Goal: Navigation & Orientation: Find specific page/section

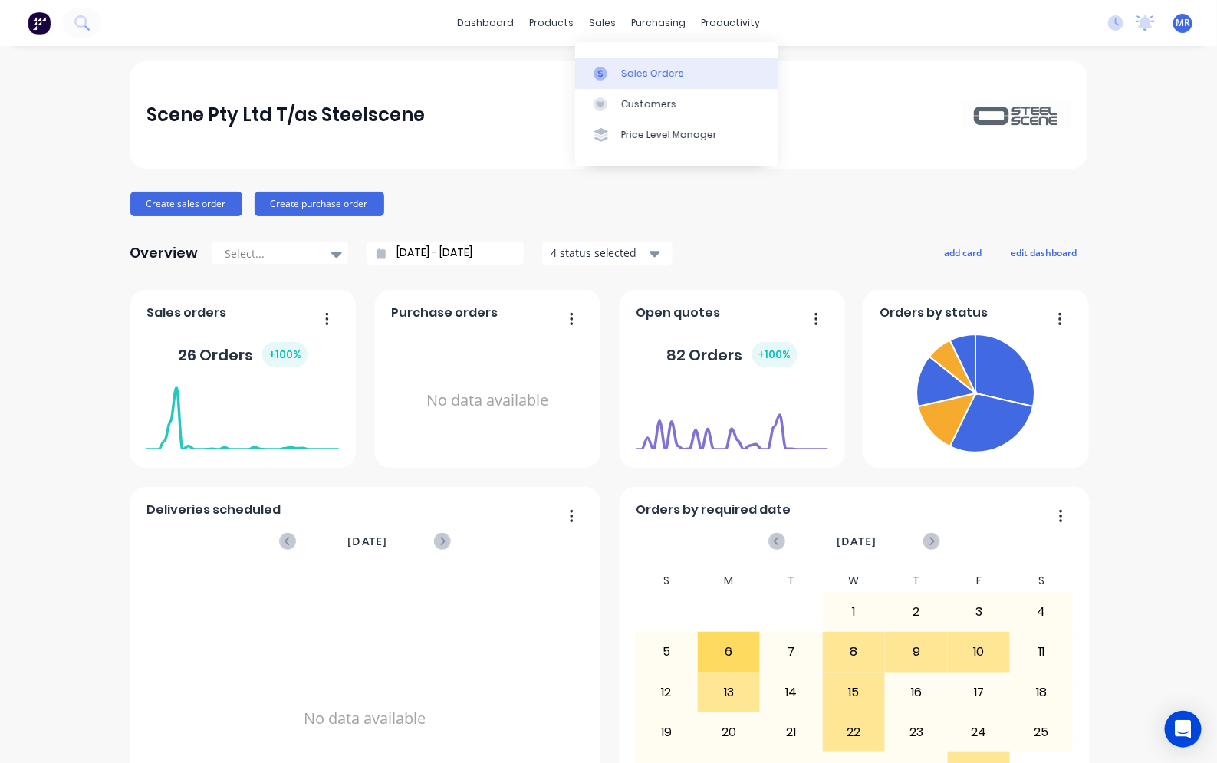
click at [645, 74] on div "Sales Orders" at bounding box center [652, 74] width 63 height 14
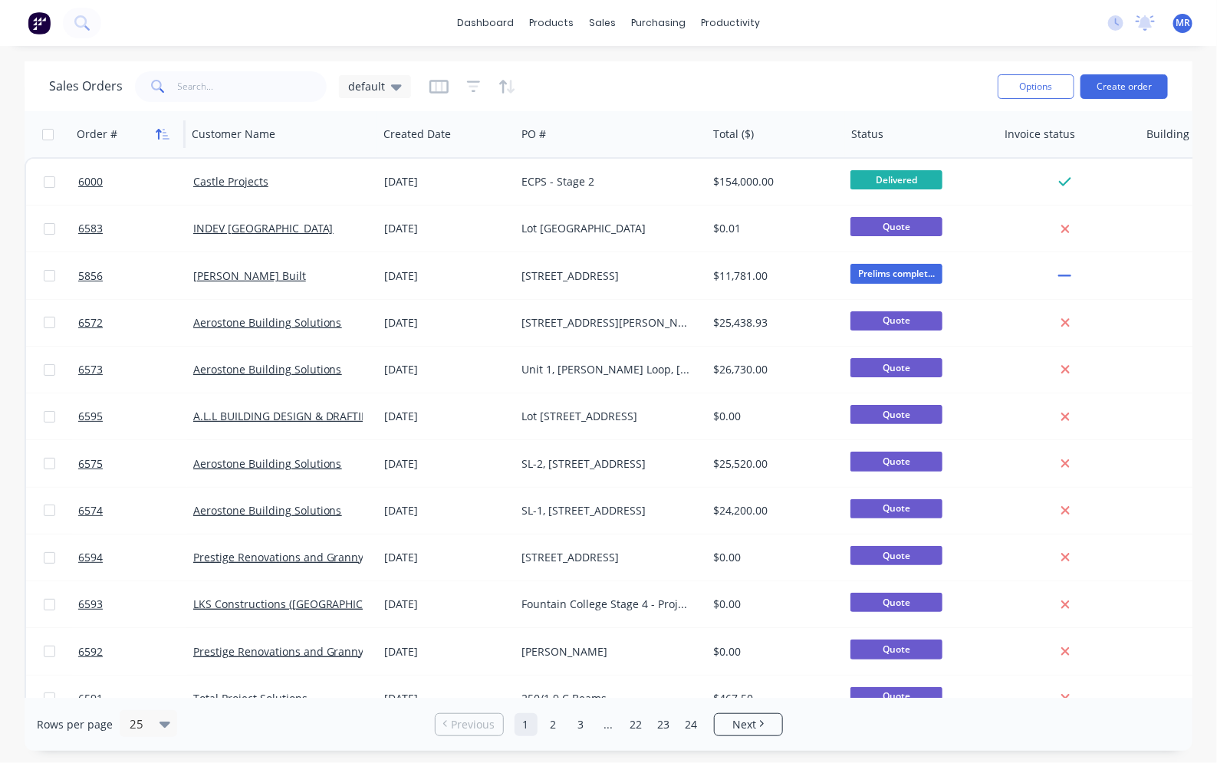
click at [159, 133] on icon "button" at bounding box center [158, 134] width 5 height 11
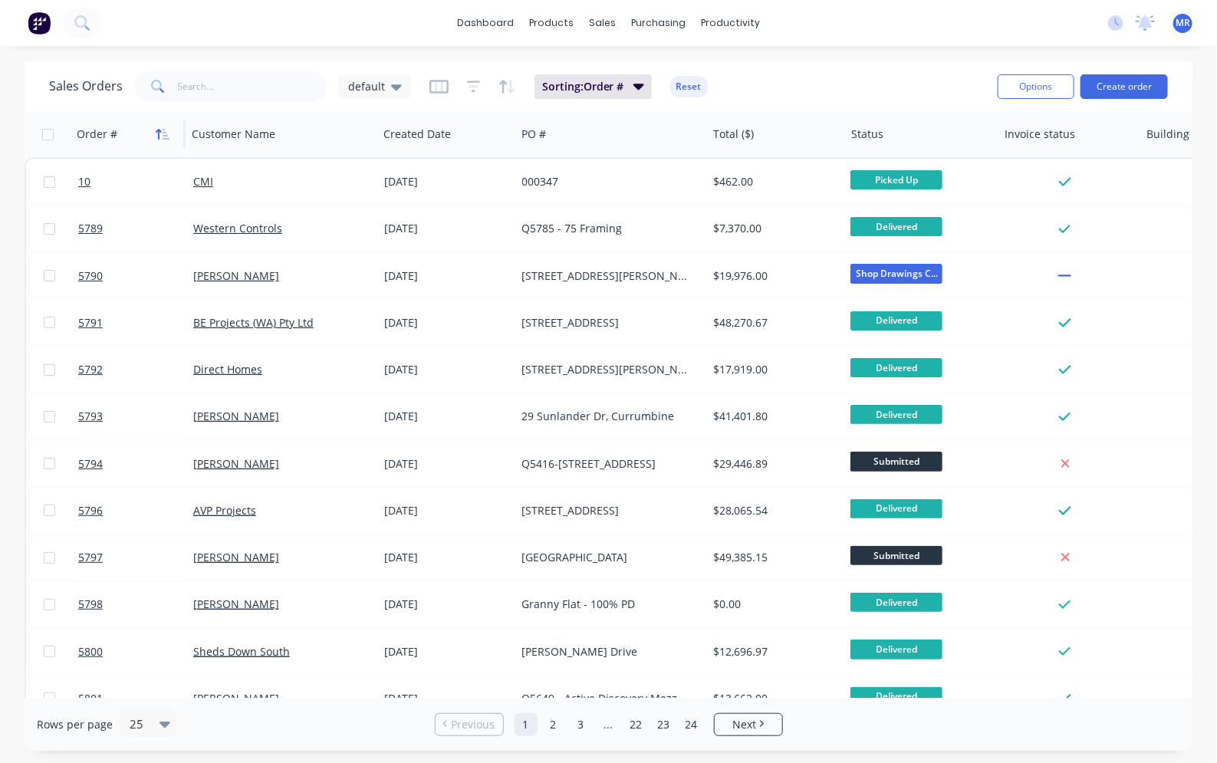
click at [165, 136] on icon "button" at bounding box center [166, 134] width 7 height 11
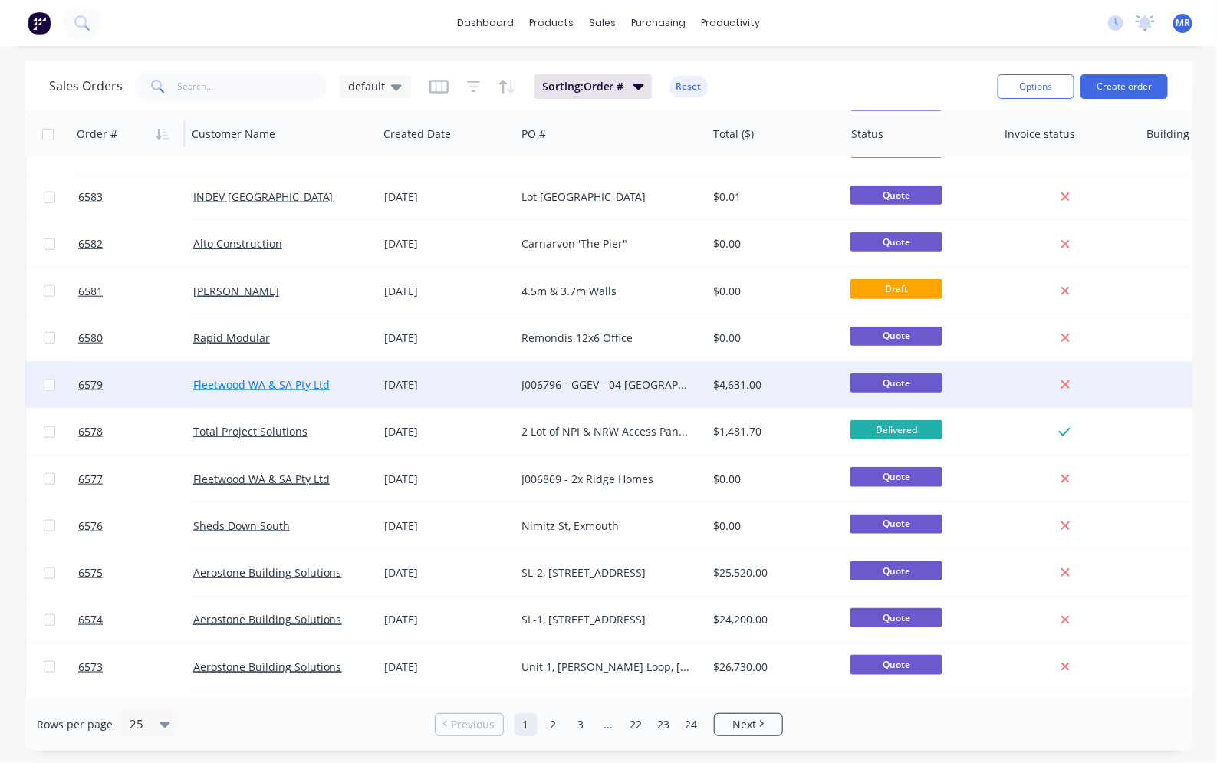
scroll to position [641, 0]
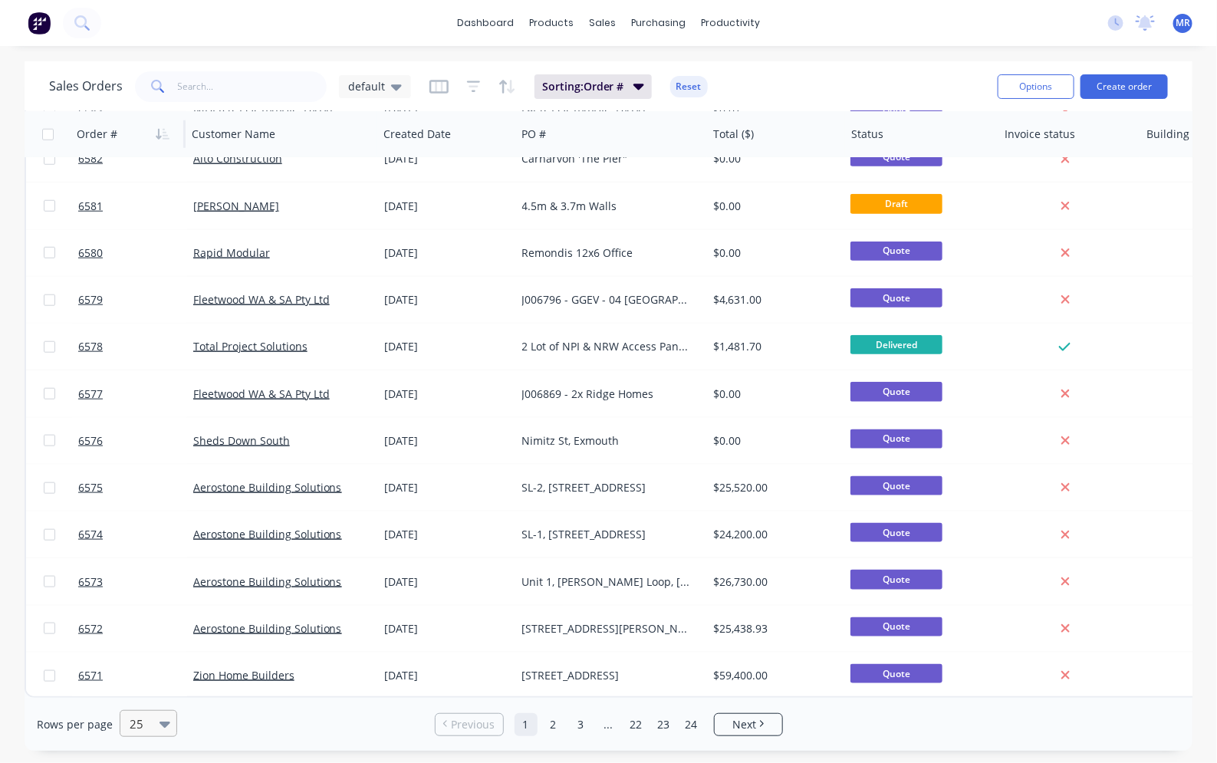
click at [151, 722] on div at bounding box center [141, 724] width 27 height 18
click at [140, 683] on div "100" at bounding box center [146, 687] width 58 height 28
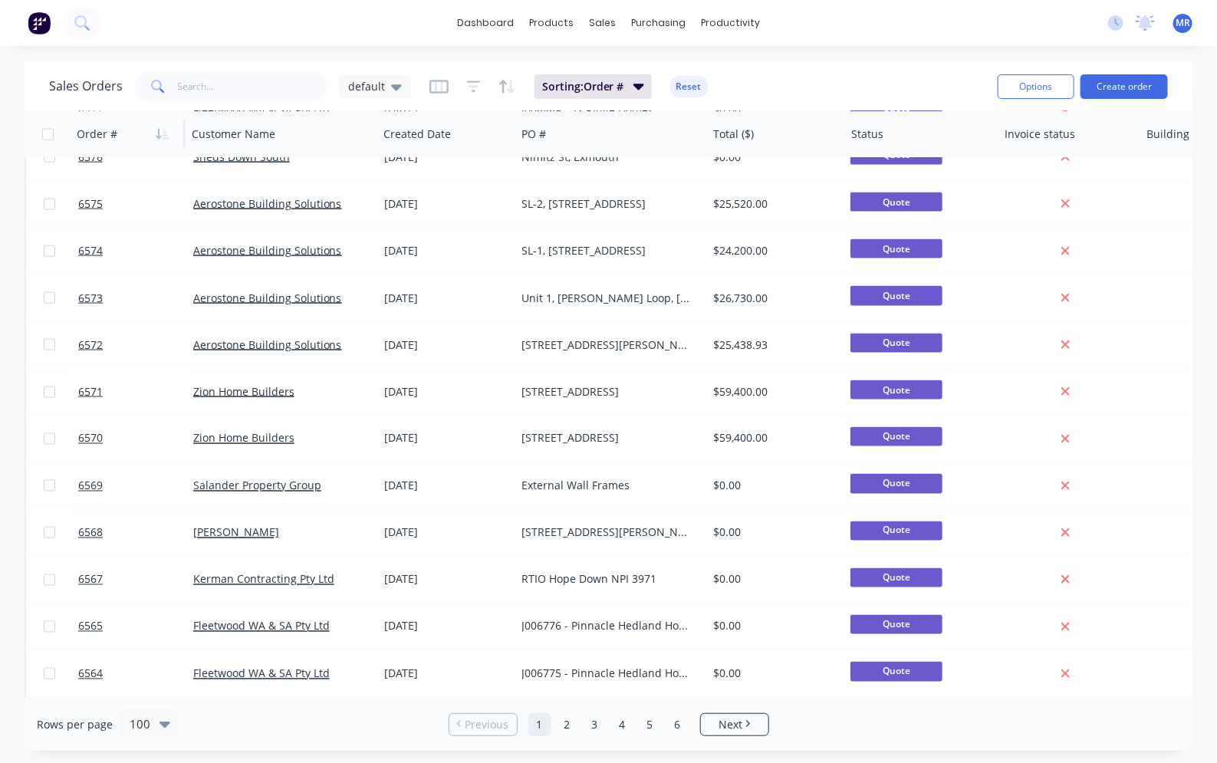
scroll to position [863, 0]
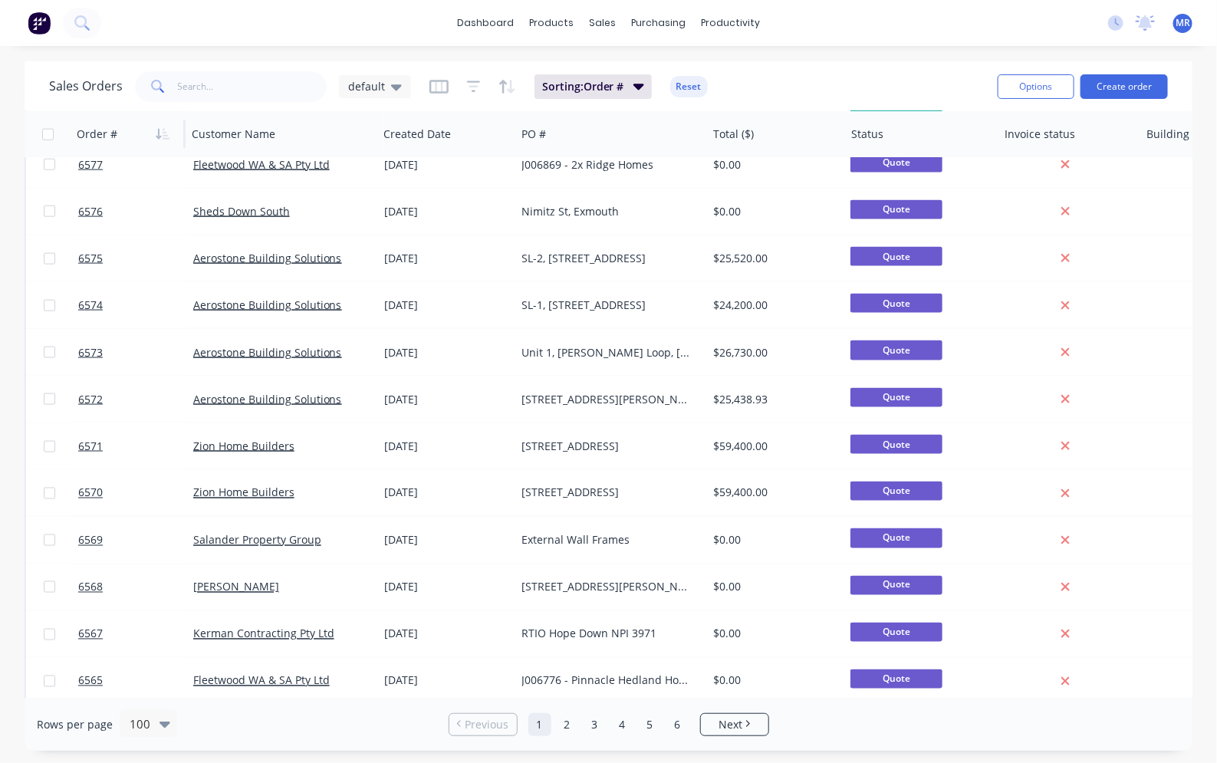
click at [1202, 570] on div "Sales Orders default Sorting: Order # Reset Options Create order Order # Custom…" at bounding box center [608, 405] width 1217 height 689
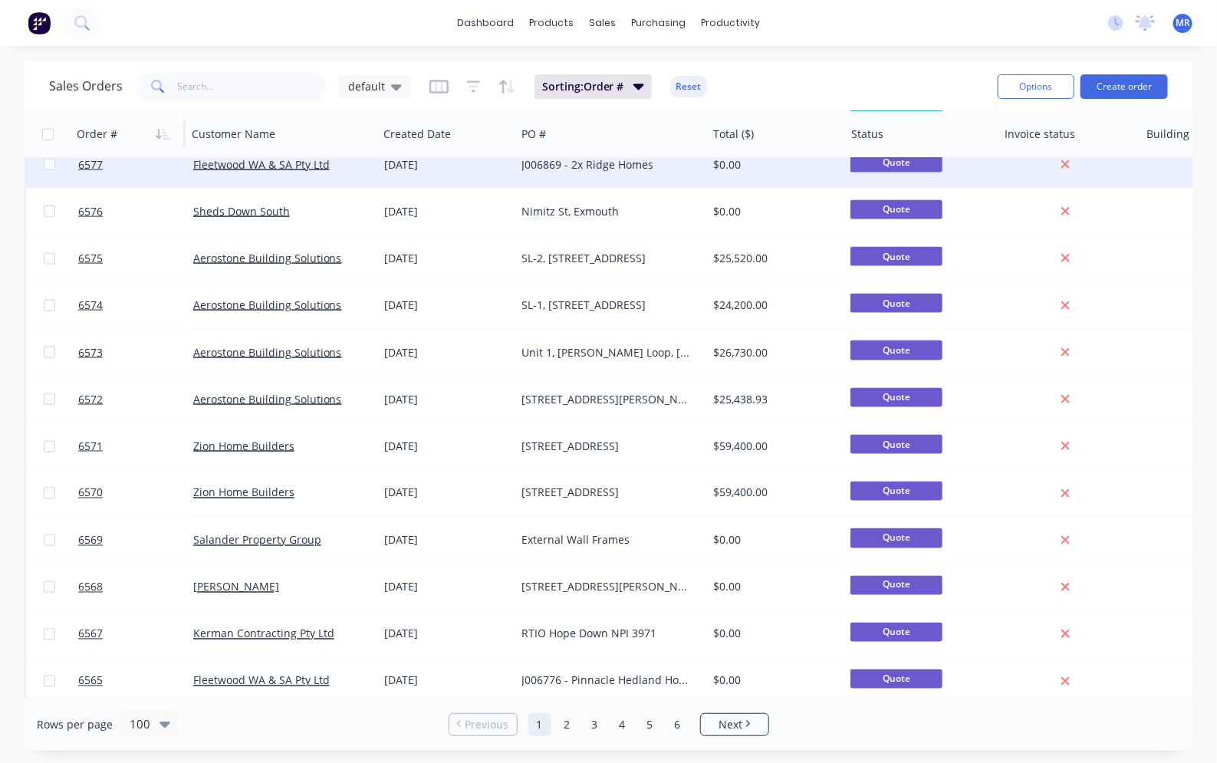
click at [9, 203] on div "Sales Orders default Sorting: Order # Reset Options Create order Order # Custom…" at bounding box center [608, 405] width 1217 height 689
